Goal: Task Accomplishment & Management: Manage account settings

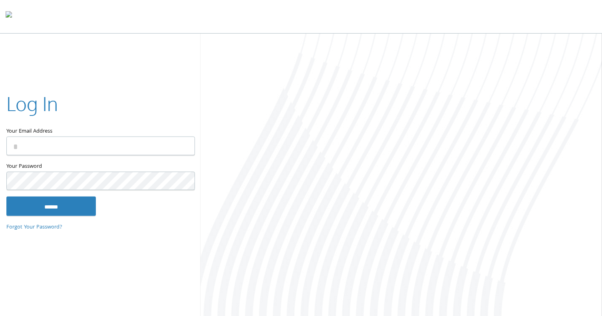
type input "**********"
click at [67, 210] on input "******" at bounding box center [51, 206] width 90 height 19
type input "**********"
click at [64, 205] on input "******" at bounding box center [51, 206] width 90 height 19
